Goal: Task Accomplishment & Management: Manage account settings

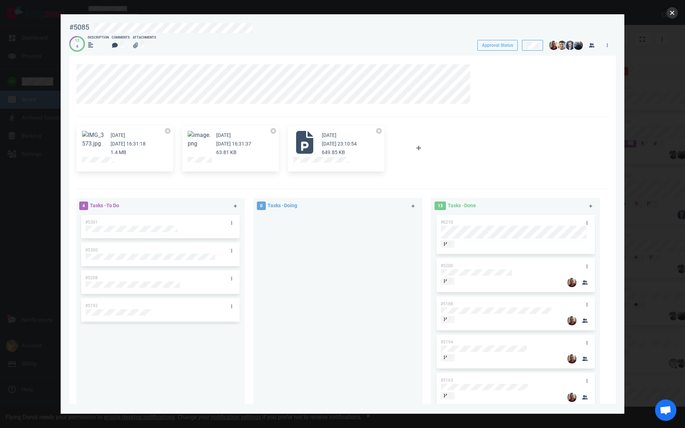
click at [670, 15] on button "close" at bounding box center [672, 12] width 11 height 11
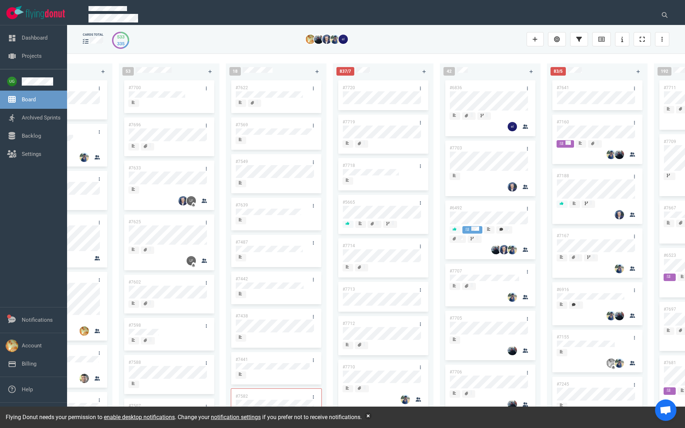
scroll to position [0, 66]
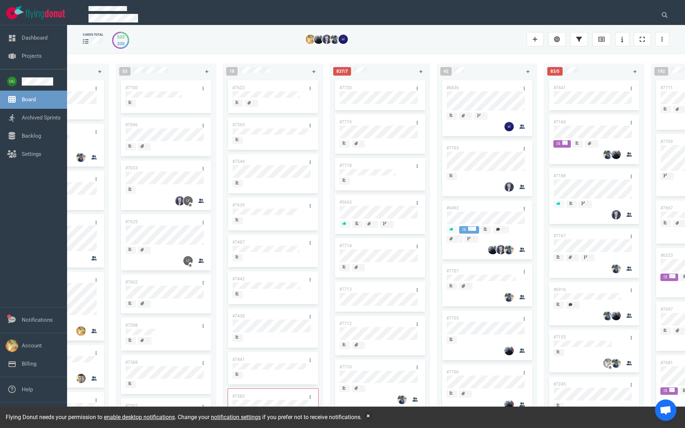
click at [346, 202] on link "#5665" at bounding box center [345, 202] width 12 height 5
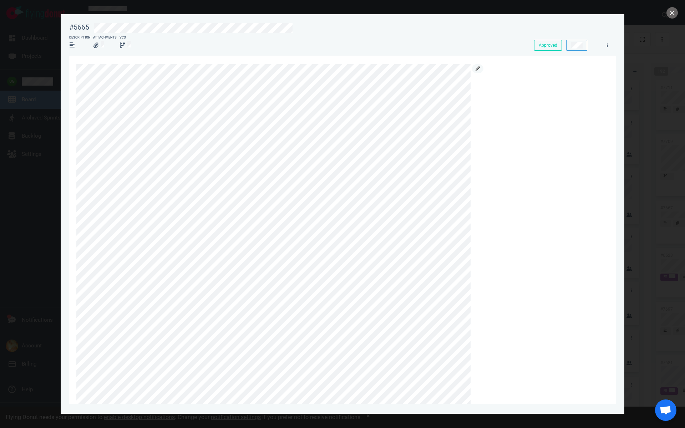
click at [478, 70] on icon at bounding box center [478, 68] width 4 height 4
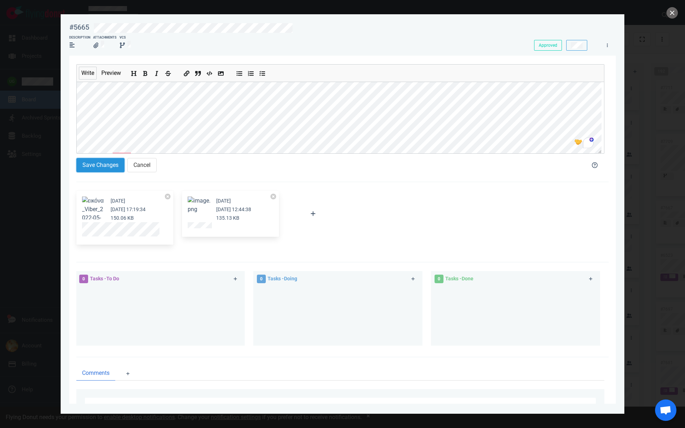
click at [108, 168] on button "Save Changes" at bounding box center [100, 165] width 48 height 14
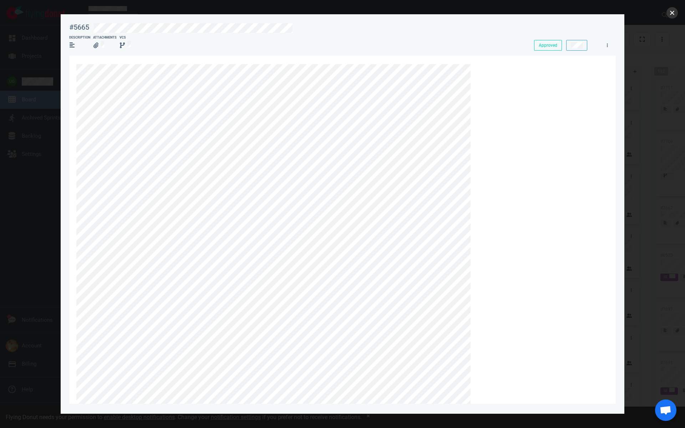
click at [670, 14] on button "close" at bounding box center [672, 12] width 11 height 11
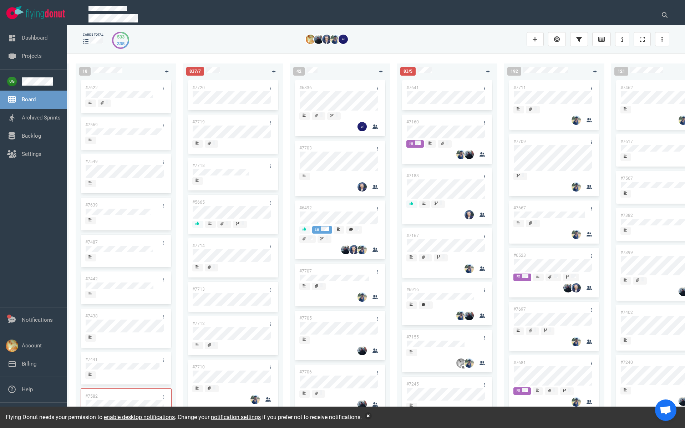
scroll to position [0, 218]
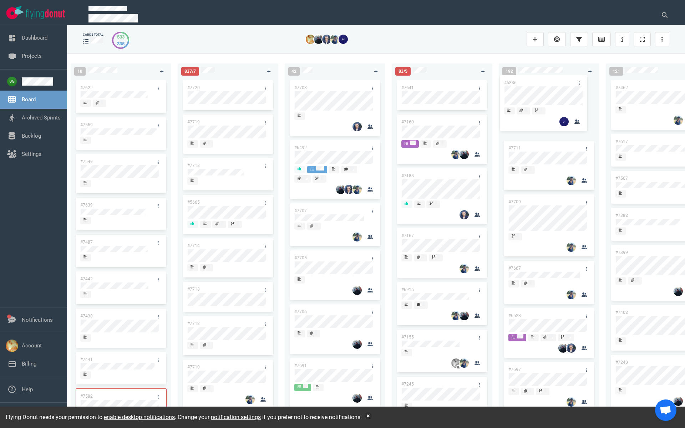
drag, startPoint x: 339, startPoint y: 87, endPoint x: 549, endPoint y: 82, distance: 209.9
click at [549, 82] on div "222 #7646 #7563 #1948 #1674 #1617 #1660 #362 #4673 #2261 #2378 #2684 #2904 #267…" at bounding box center [376, 241] width 618 height 374
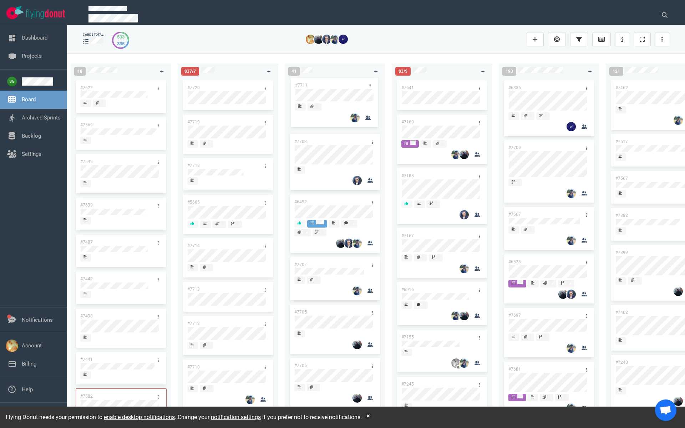
drag, startPoint x: 548, startPoint y: 146, endPoint x: 334, endPoint y: 82, distance: 223.5
click at [334, 82] on div "222 #7646 #7563 #1948 #1674 #1617 #1660 #362 #4673 #2261 #2378 #2684 #2904 #267…" at bounding box center [376, 241] width 618 height 374
click at [302, 87] on link "#7711" at bounding box center [300, 87] width 12 height 5
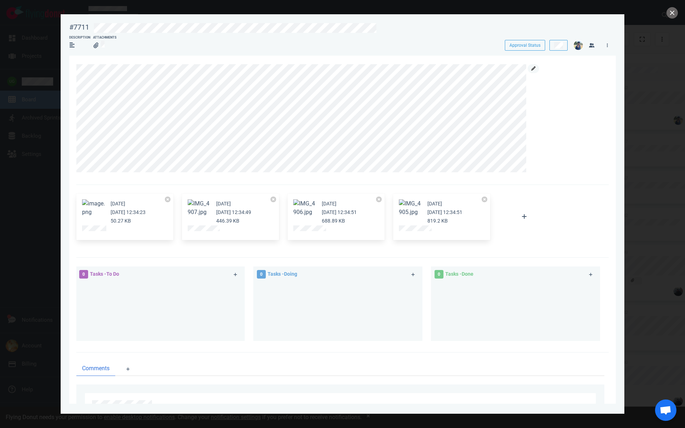
click at [535, 68] on icon at bounding box center [533, 68] width 4 height 4
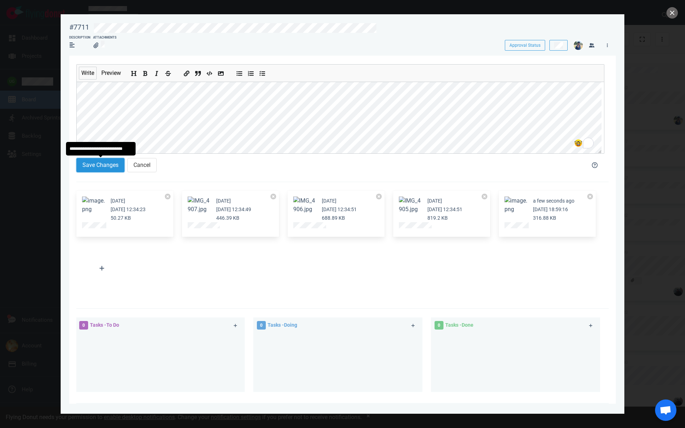
click at [104, 167] on button "Save Changes" at bounding box center [100, 165] width 48 height 14
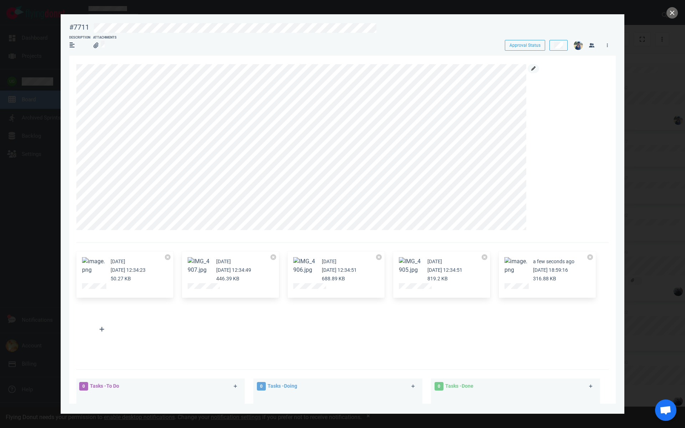
click at [531, 73] on link at bounding box center [533, 68] width 11 height 9
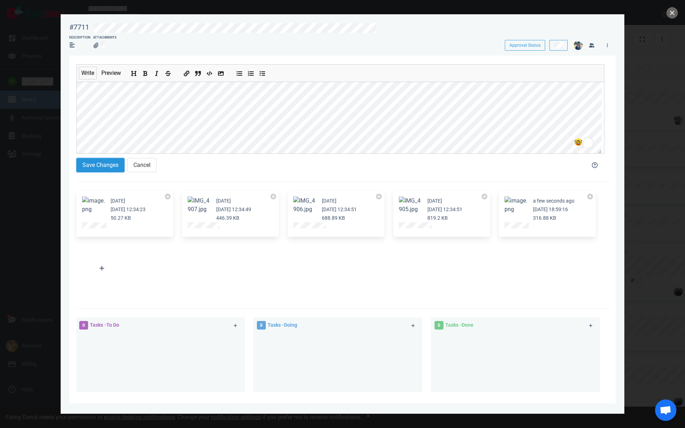
click at [110, 165] on button "Save Changes" at bounding box center [100, 165] width 48 height 14
